Goal: Find specific page/section: Find specific page/section

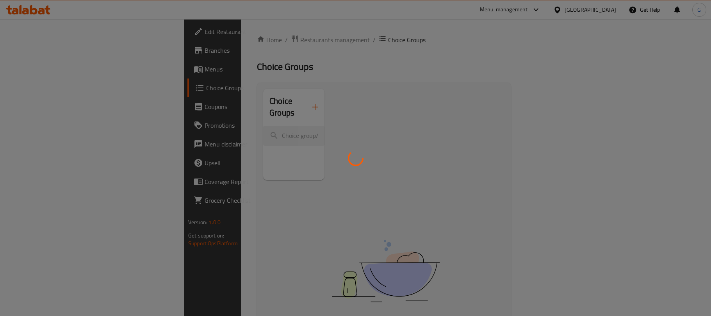
click at [592, 27] on div at bounding box center [355, 158] width 711 height 316
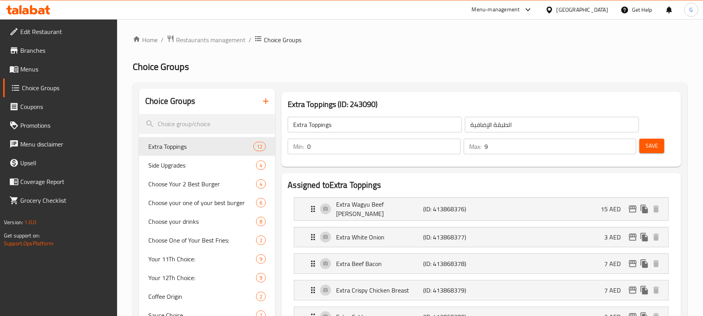
click at [574, 12] on div "United Arab Emirates" at bounding box center [582, 9] width 52 height 9
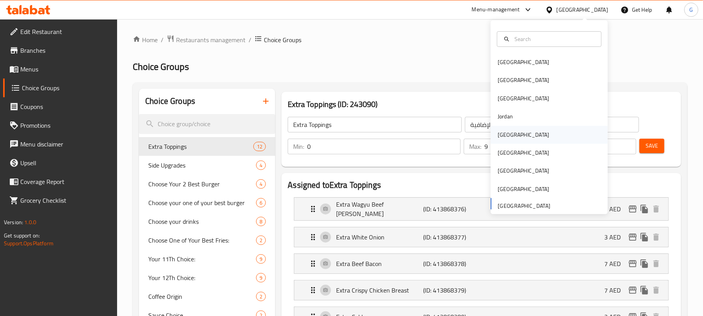
click at [506, 136] on div "[GEOGRAPHIC_DATA]" at bounding box center [523, 135] width 64 height 18
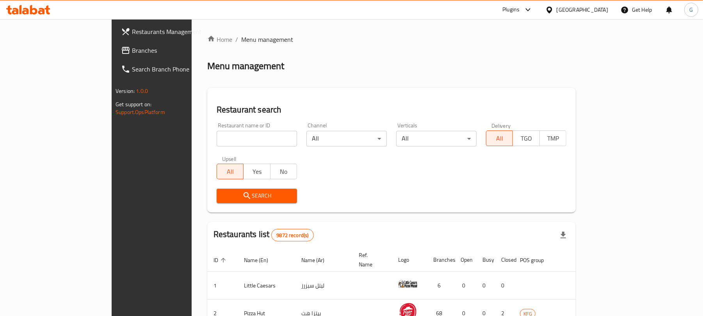
click at [132, 50] on span "Branches" at bounding box center [177, 50] width 91 height 9
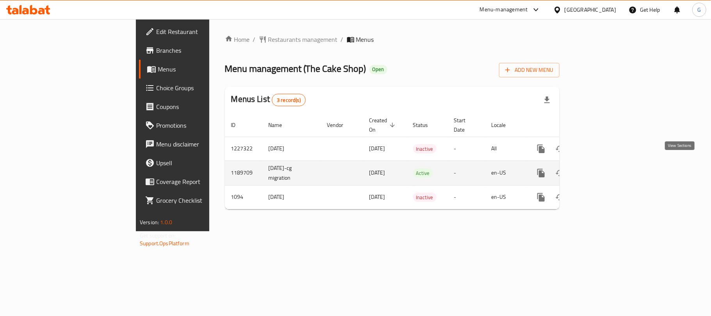
click at [606, 170] on link "enhanced table" at bounding box center [597, 172] width 19 height 19
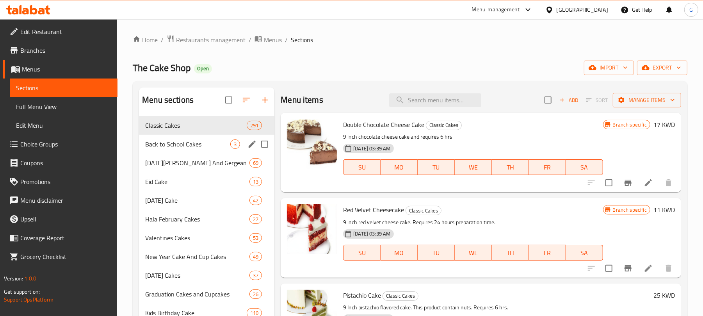
click at [208, 150] on div "Back to School Cakes 3" at bounding box center [206, 144] width 135 height 19
